Goal: Transaction & Acquisition: Purchase product/service

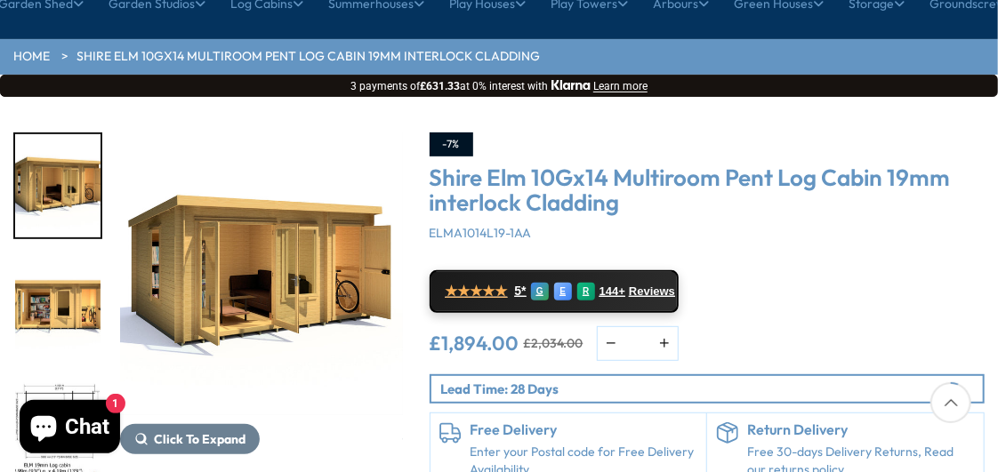
scroll to position [251, 0]
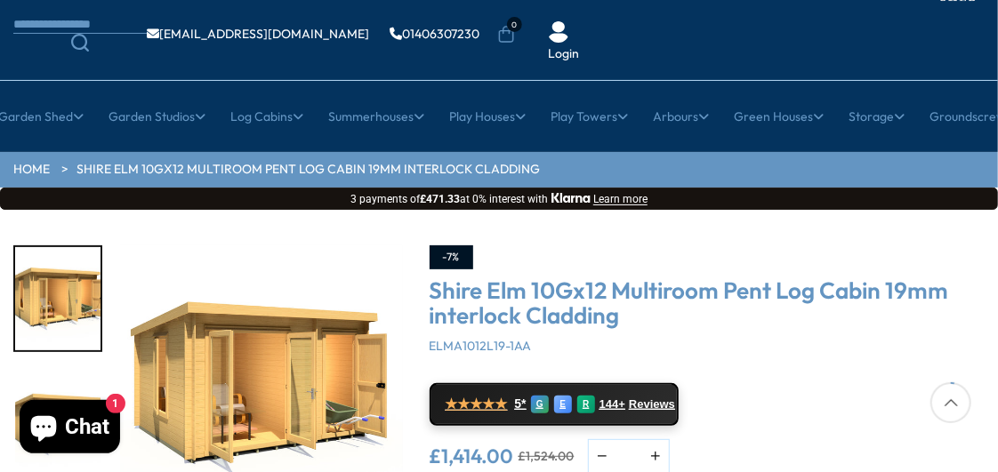
scroll to position [125, 0]
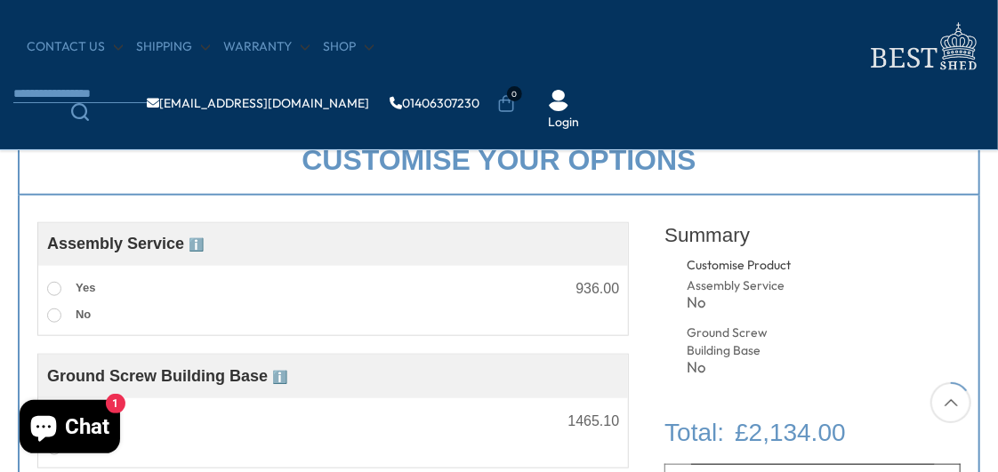
scroll to position [596, 0]
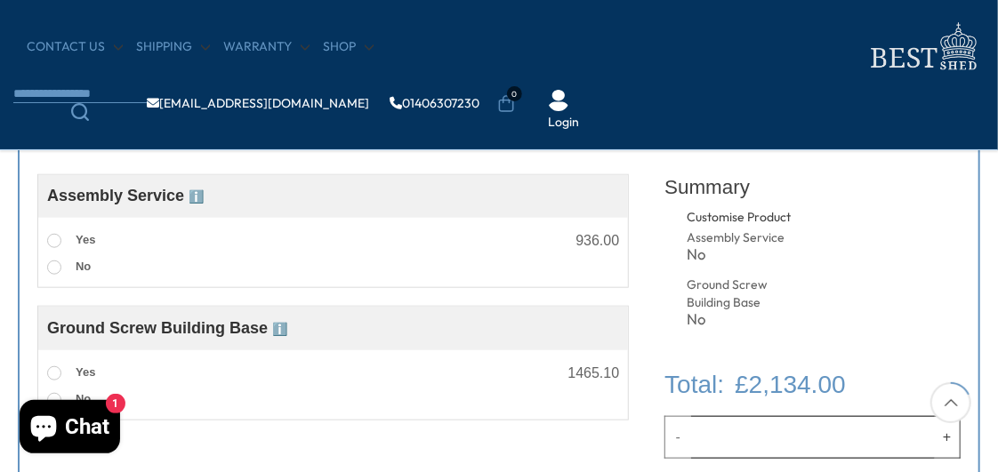
click at [197, 200] on span "ℹ️" at bounding box center [196, 196] width 15 height 14
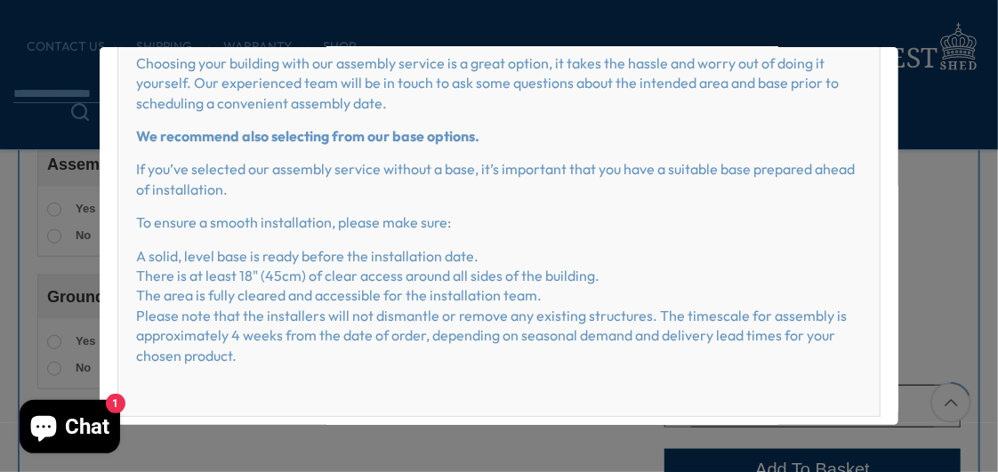
scroll to position [0, 0]
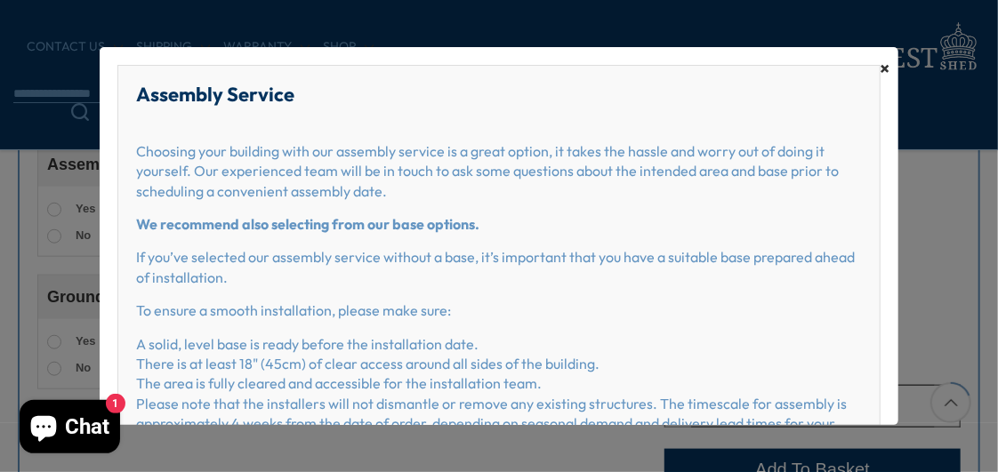
click at [880, 68] on span "×" at bounding box center [885, 68] width 10 height 25
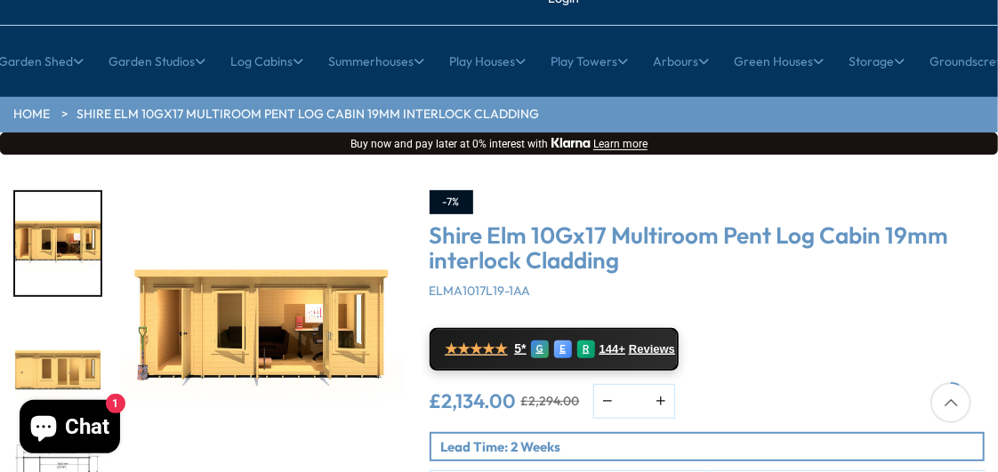
scroll to position [313, 0]
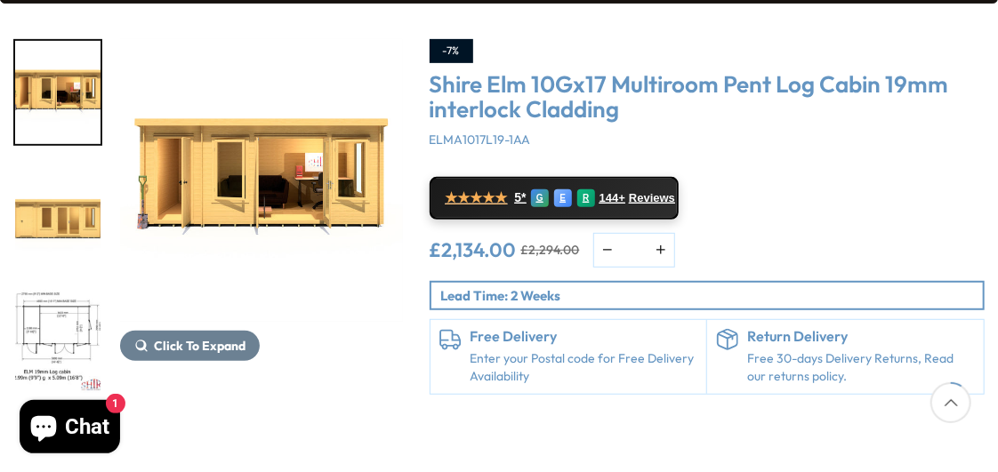
click at [63, 321] on img "3 / 10" at bounding box center [57, 341] width 85 height 103
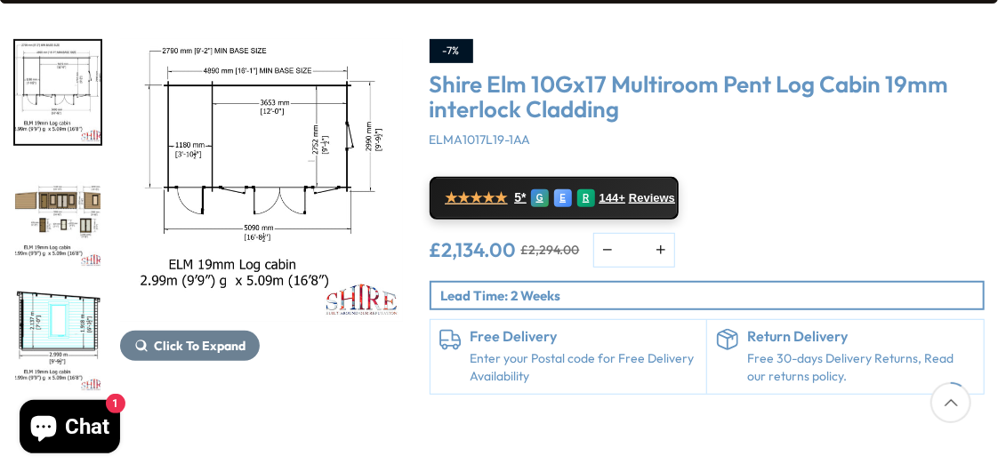
click at [62, 185] on img "4 / 10" at bounding box center [57, 216] width 85 height 103
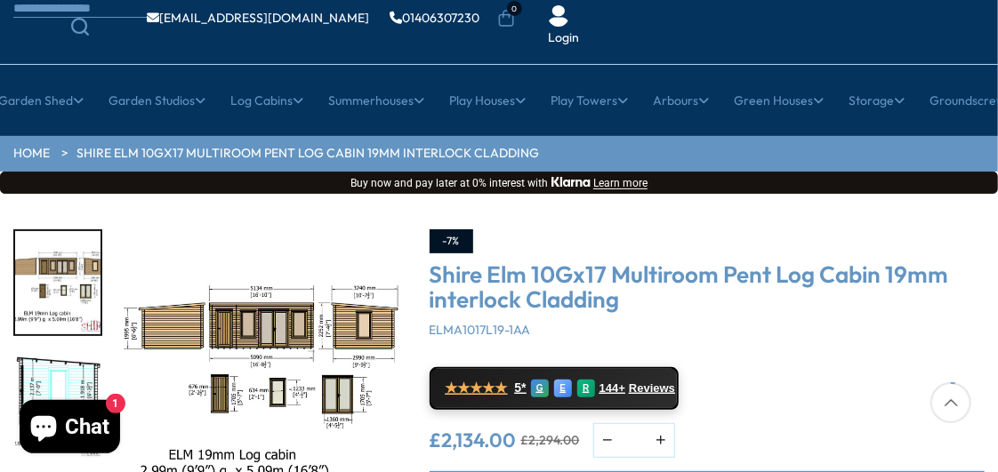
scroll to position [93, 0]
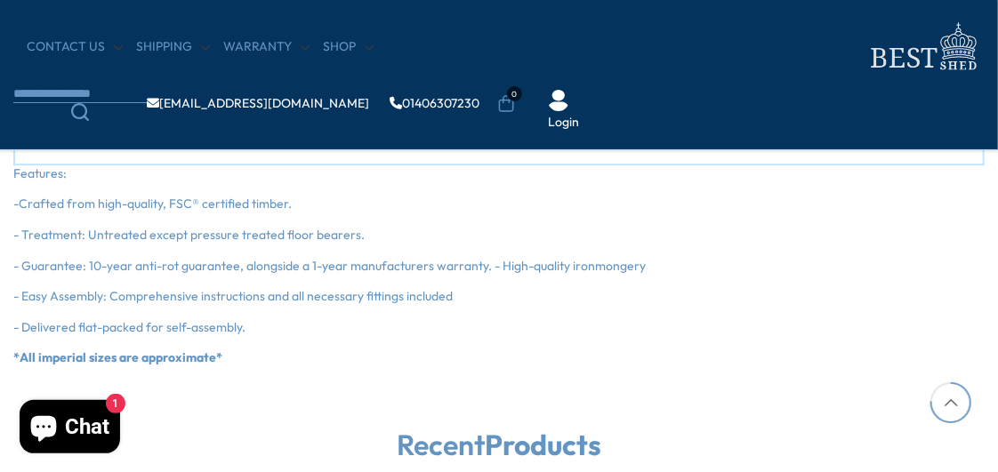
scroll to position [2166, 0]
